Goal: Use online tool/utility: Use online tool/utility

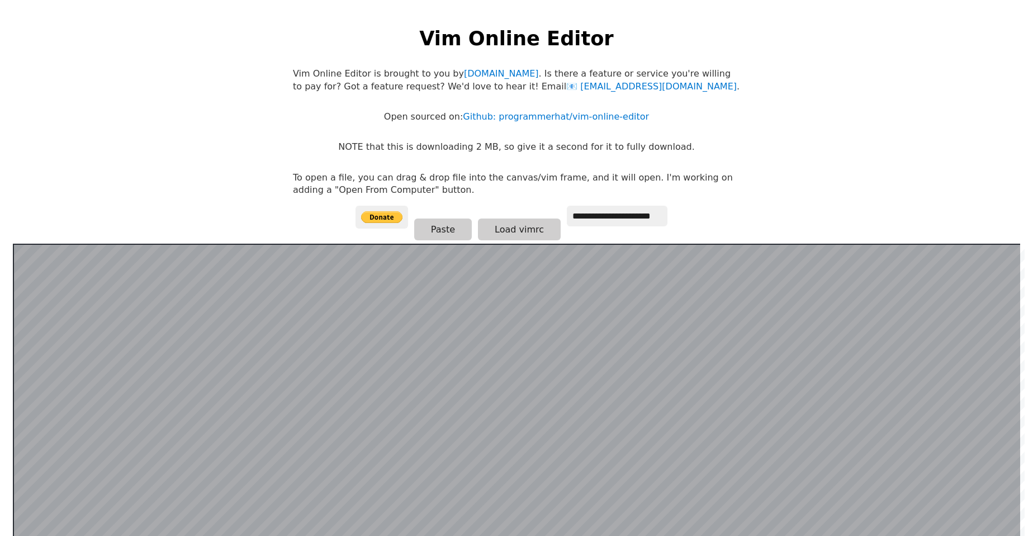
drag, startPoint x: 894, startPoint y: 179, endPoint x: 906, endPoint y: 187, distance: 14.4
click at [901, 183] on html "**********" at bounding box center [516, 279] width 1033 height 558
click at [497, 231] on button "Load vimrc" at bounding box center [519, 229] width 83 height 22
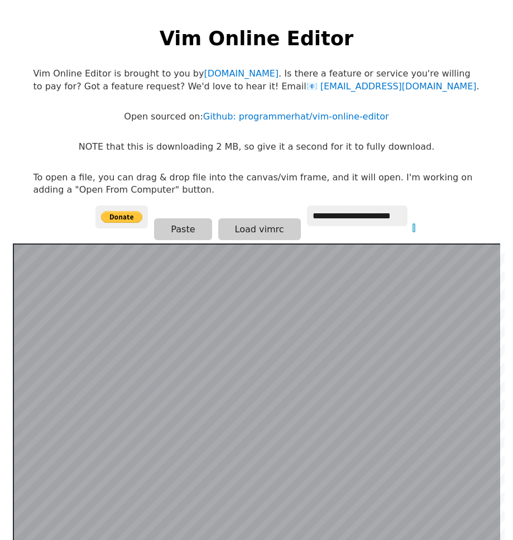
scroll to position [217, 0]
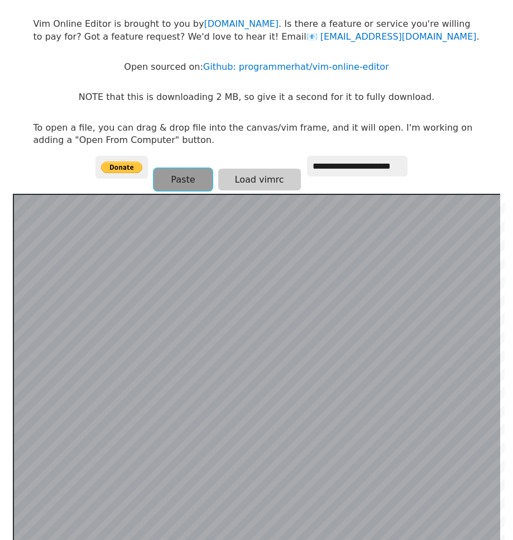
click at [174, 173] on button "Paste" at bounding box center [183, 180] width 58 height 22
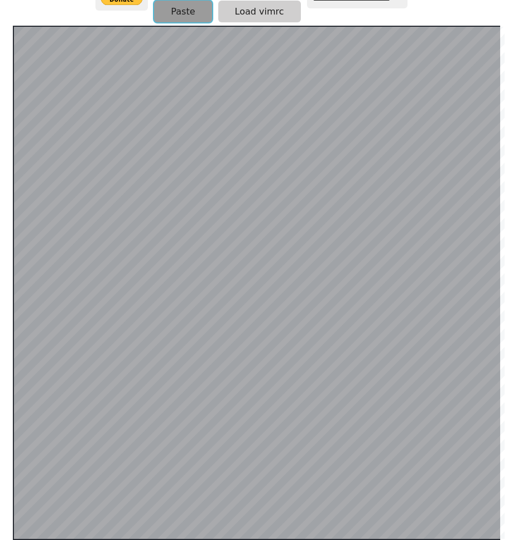
click at [188, 8] on button "Paste" at bounding box center [183, 12] width 58 height 22
click at [187, 11] on button "Paste" at bounding box center [183, 11] width 58 height 22
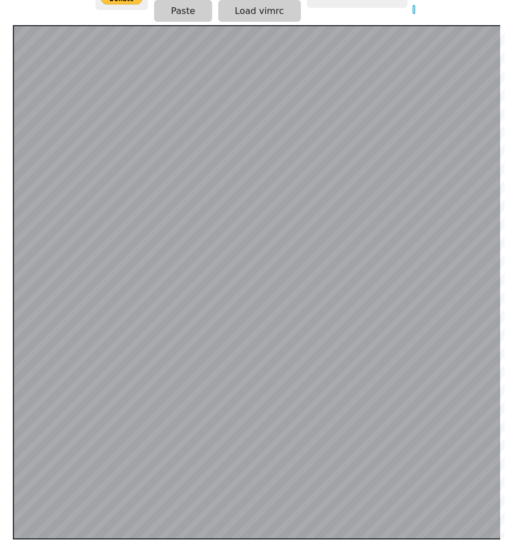
scroll to position [217, 0]
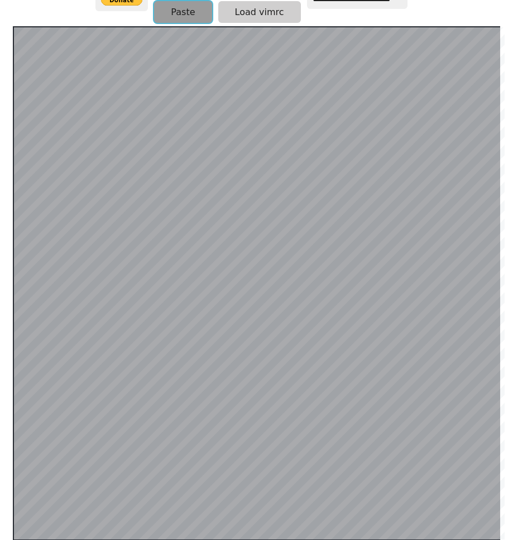
click at [161, 1] on button "Paste" at bounding box center [183, 12] width 58 height 22
click at [194, 5] on button "Paste" at bounding box center [183, 12] width 58 height 22
click at [87, 26] on div at bounding box center [257, 283] width 488 height 515
click at [174, 11] on button "Paste" at bounding box center [183, 12] width 58 height 22
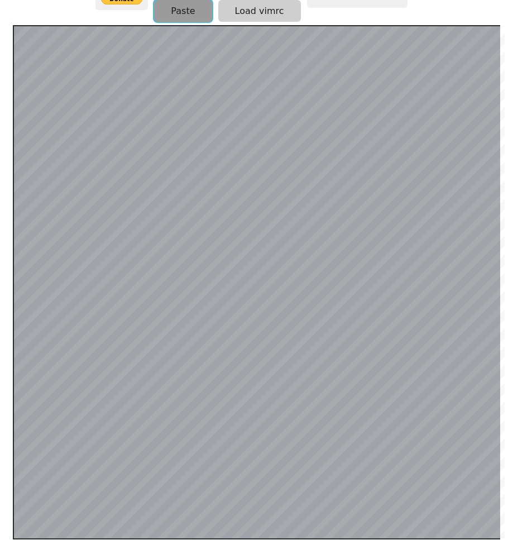
click at [181, 6] on button "Paste" at bounding box center [183, 11] width 58 height 22
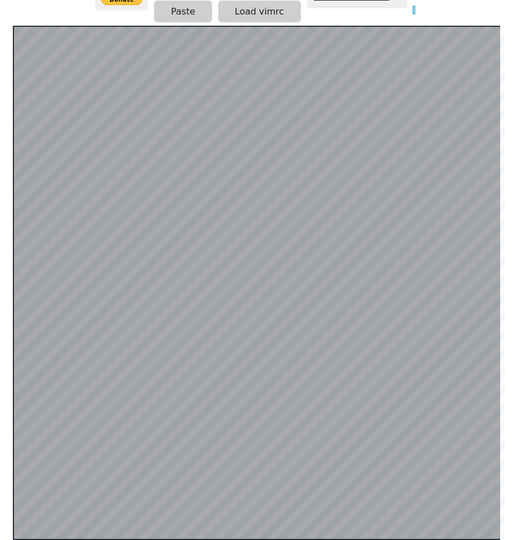
scroll to position [217, 0]
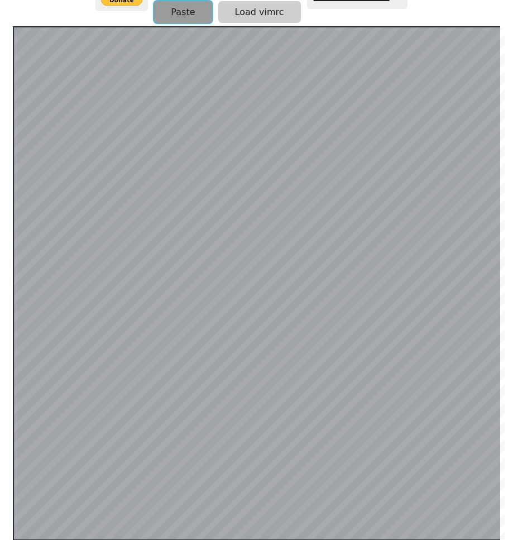
click at [158, 8] on button "Paste" at bounding box center [183, 12] width 58 height 22
click at [183, 13] on button "Paste" at bounding box center [183, 12] width 58 height 22
click at [185, 2] on button "Paste" at bounding box center [183, 12] width 58 height 22
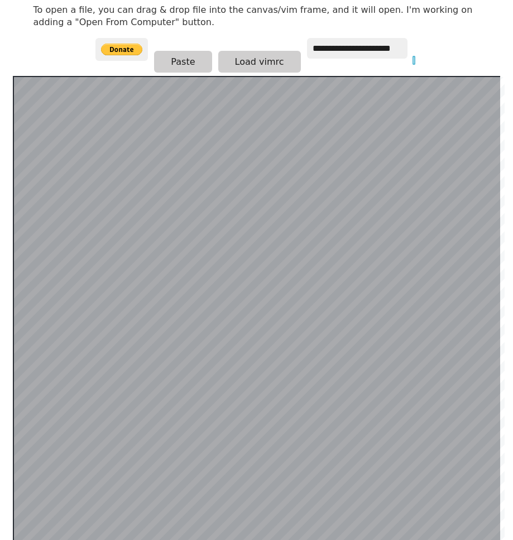
scroll to position [217, 0]
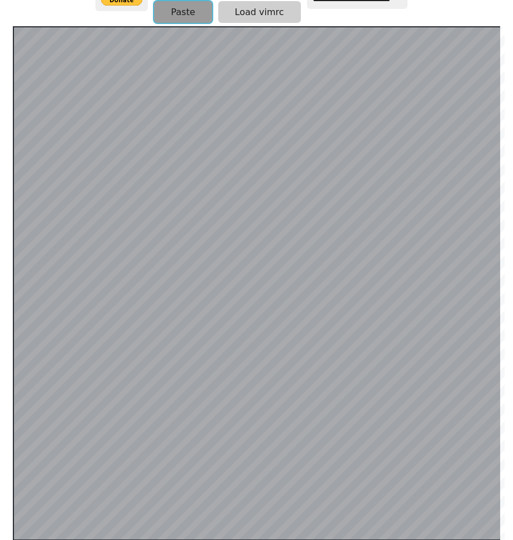
click at [160, 13] on button "Paste" at bounding box center [183, 12] width 58 height 22
click at [164, 13] on button "Paste" at bounding box center [183, 11] width 58 height 22
click at [164, 13] on button "Paste" at bounding box center [183, 12] width 58 height 22
click at [164, 13] on button "Paste" at bounding box center [183, 11] width 58 height 22
click at [181, 8] on button "Paste" at bounding box center [183, 12] width 58 height 22
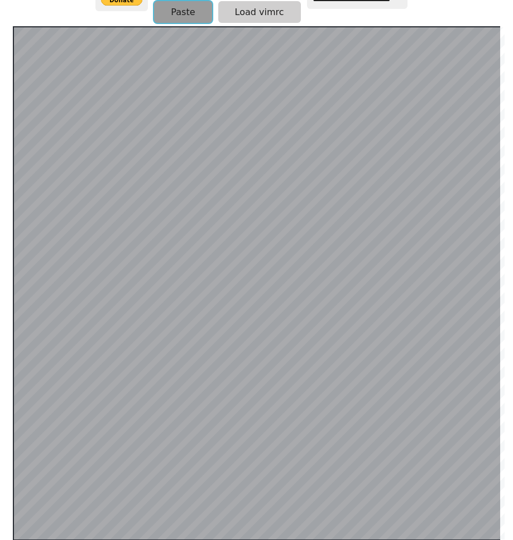
click at [202, 9] on button "Paste" at bounding box center [183, 12] width 58 height 22
click at [172, 11] on button "Paste" at bounding box center [183, 12] width 58 height 22
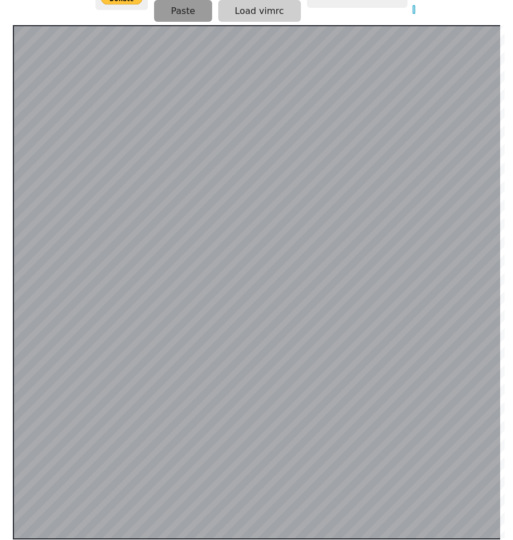
scroll to position [217, 0]
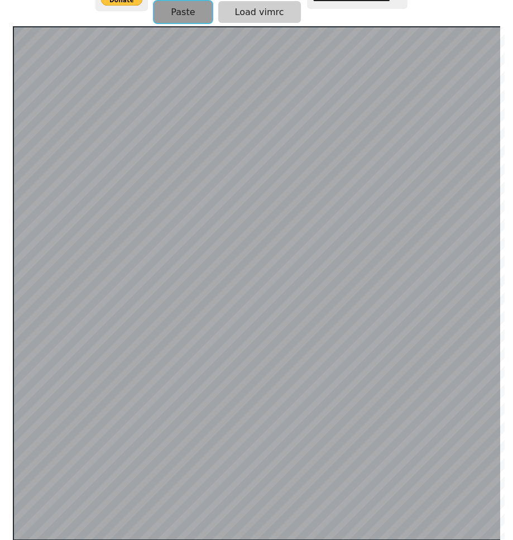
click at [190, 9] on button "Paste" at bounding box center [183, 12] width 58 height 22
